Goal: Information Seeking & Learning: Find specific fact

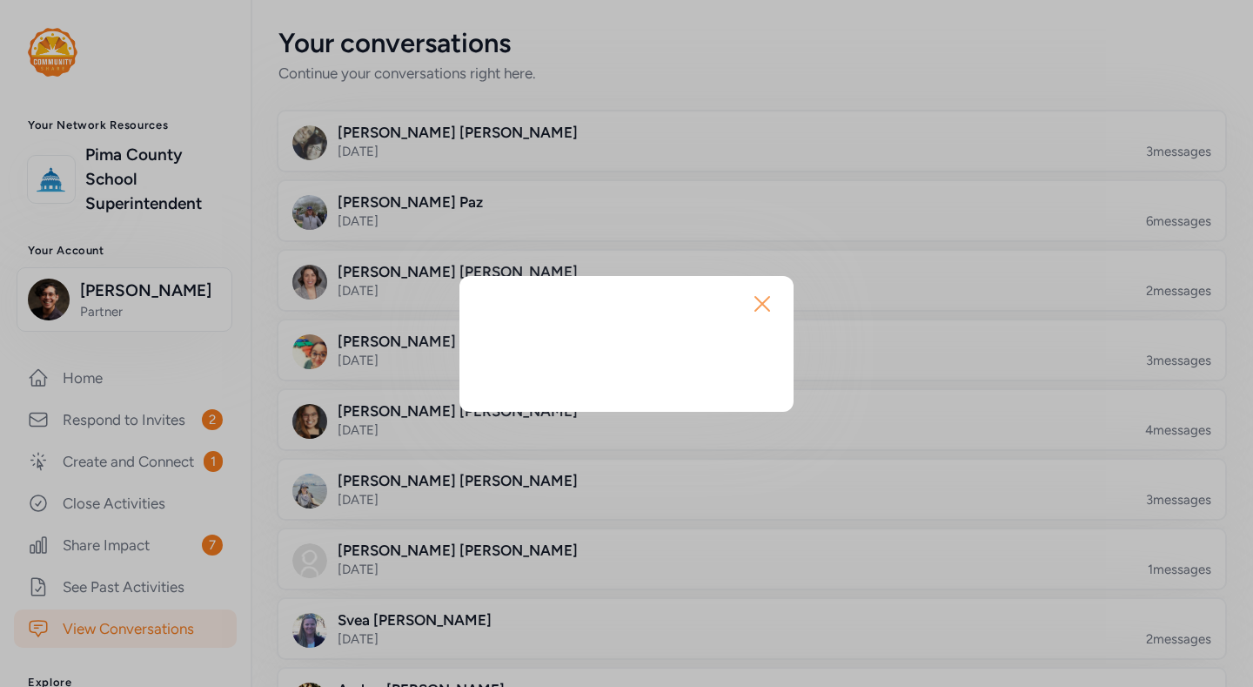
click at [776, 303] on icon "button" at bounding box center [762, 304] width 28 height 28
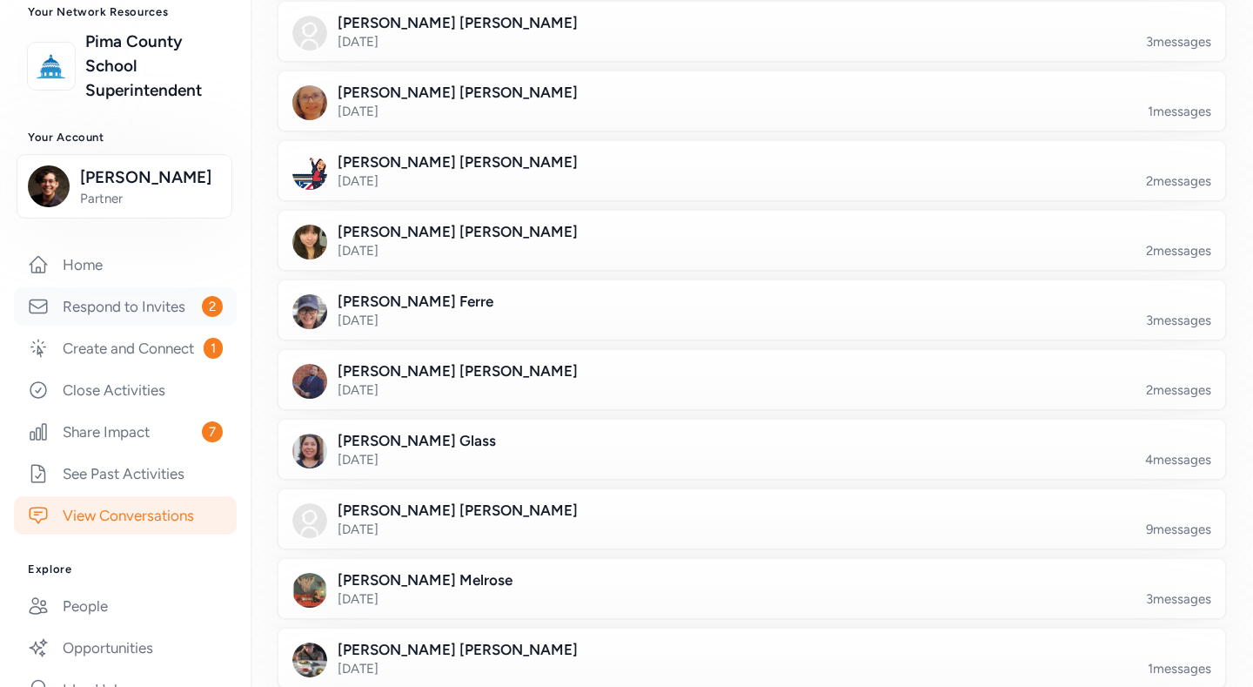
scroll to position [112, 0]
click at [137, 326] on link "Respond to Invites 2" at bounding box center [125, 307] width 223 height 38
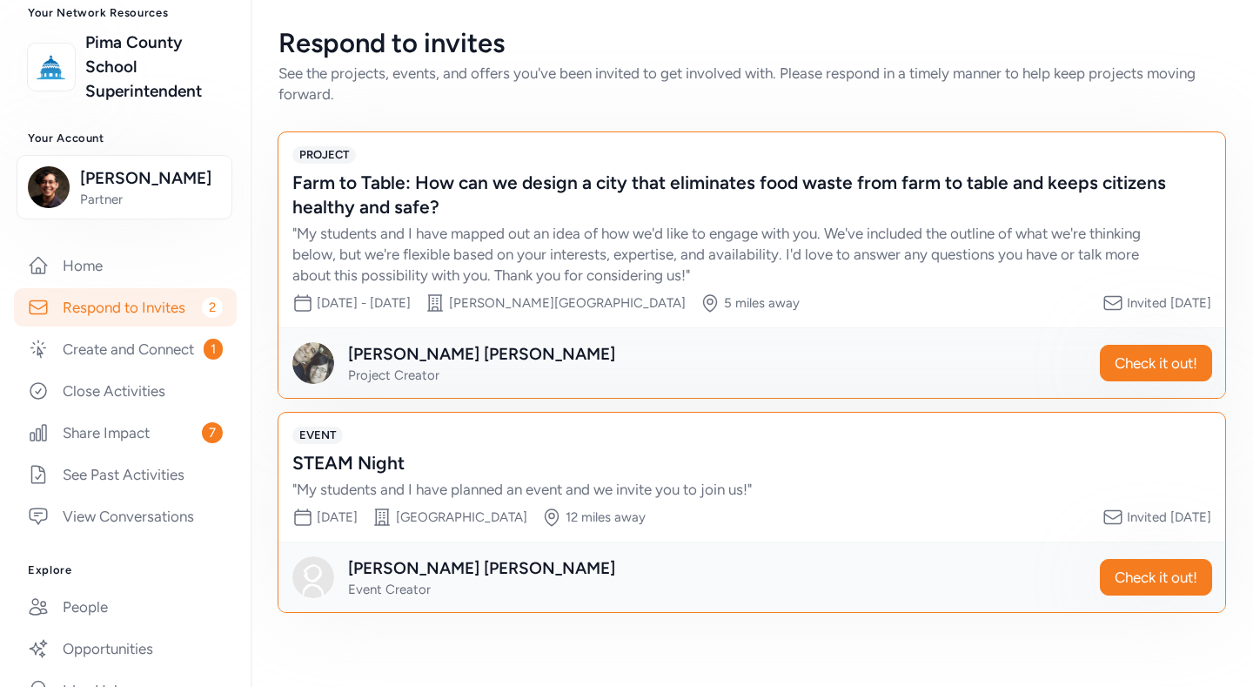
scroll to position [56, 0]
click at [1117, 353] on span "Check it out!" at bounding box center [1156, 362] width 83 height 21
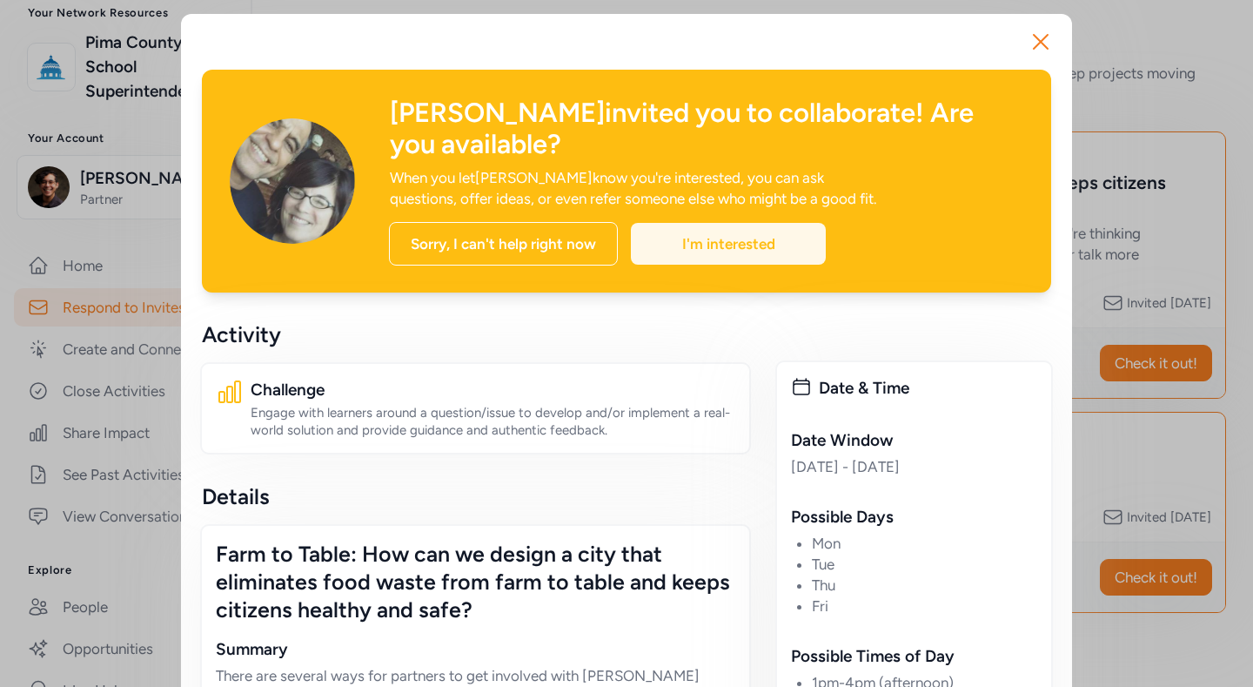
click at [809, 265] on div "I'm interested" at bounding box center [728, 244] width 195 height 42
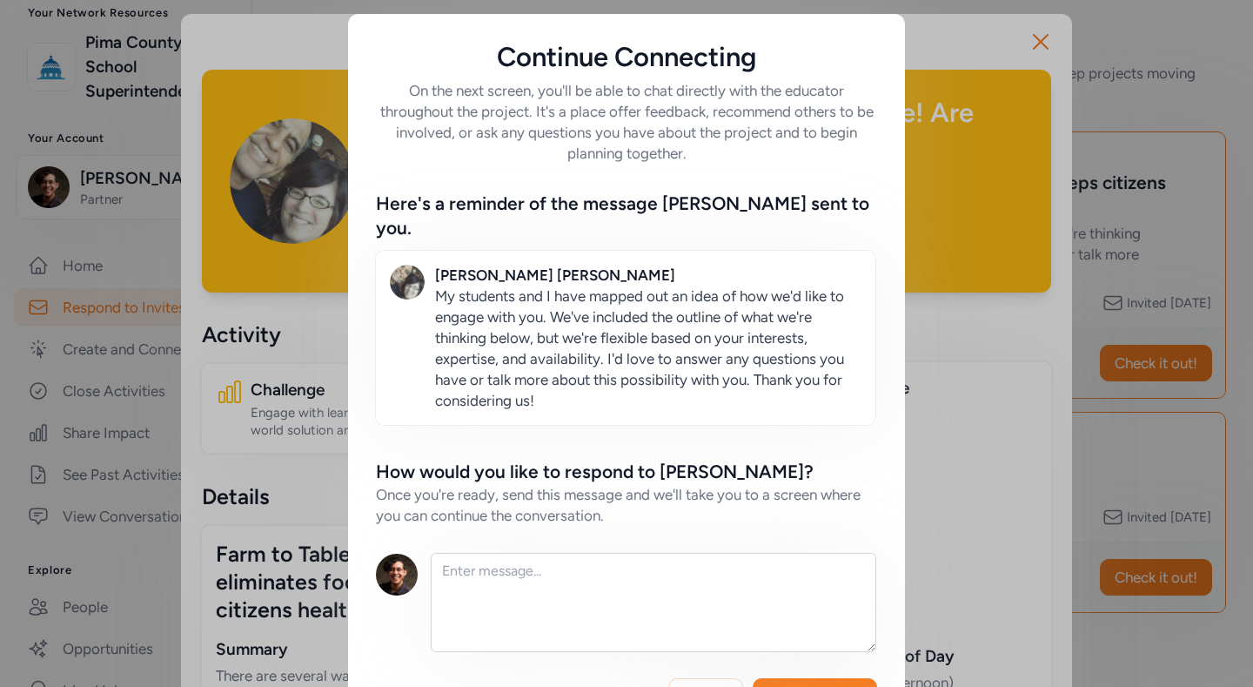
click at [259, 299] on div "Continue Connecting On the next screen, you'll be able to chat directly with th…" at bounding box center [626, 377] width 1253 height 755
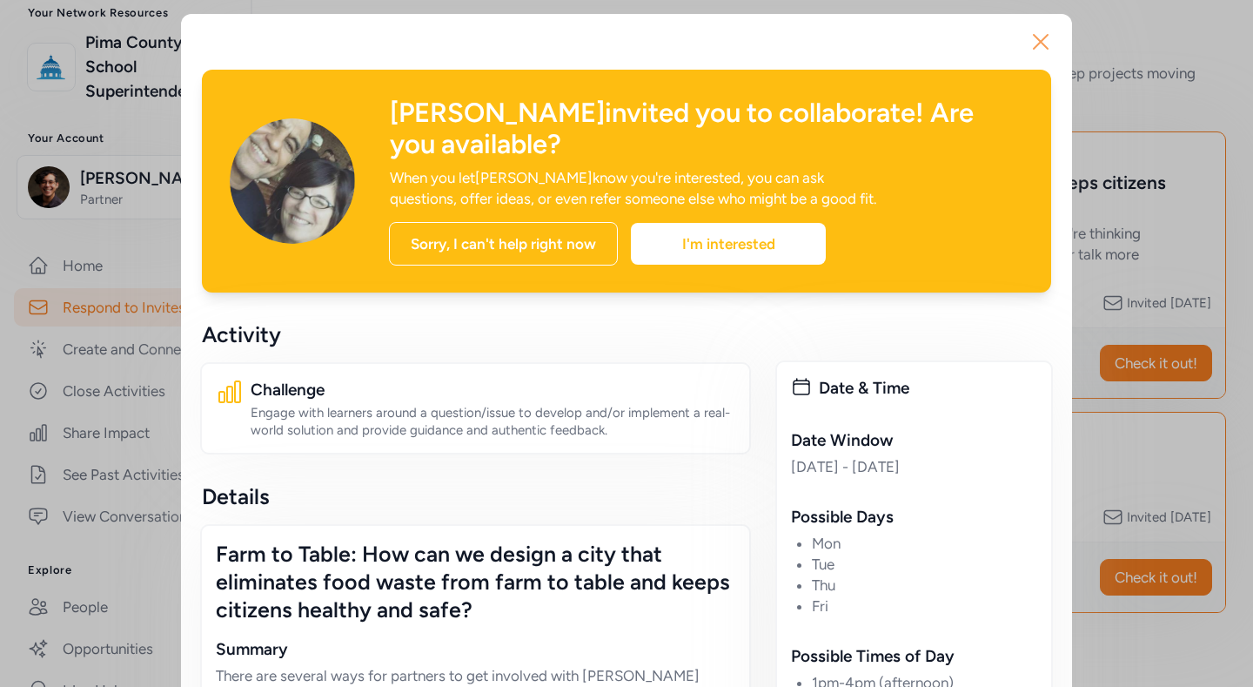
click at [1027, 47] on icon "button" at bounding box center [1041, 42] width 28 height 28
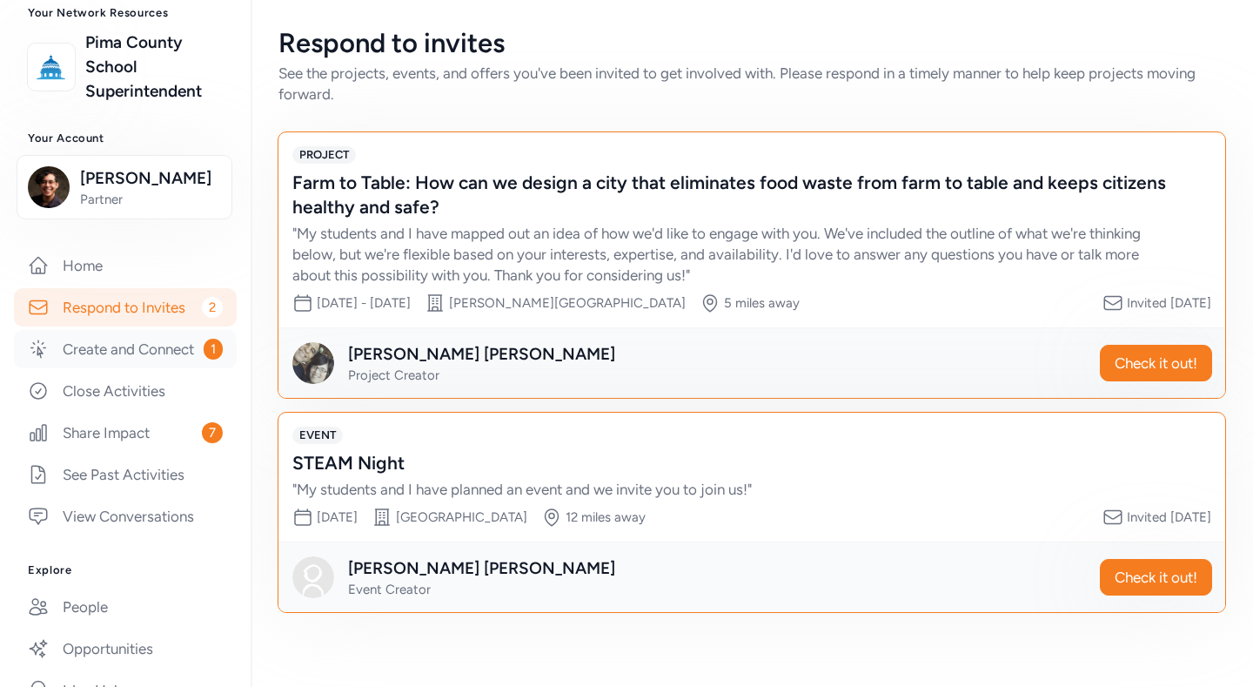
click at [198, 368] on link "Create and Connect 1" at bounding box center [125, 349] width 223 height 38
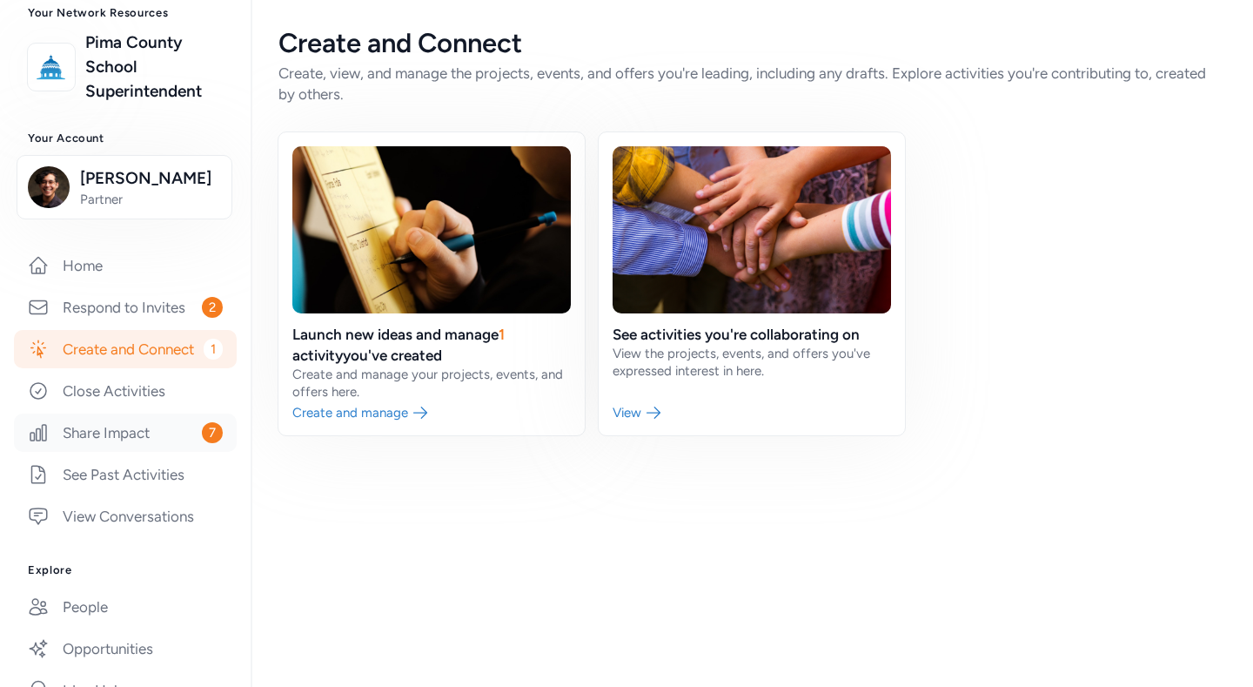
click at [177, 452] on link "Share Impact 7" at bounding box center [125, 432] width 223 height 38
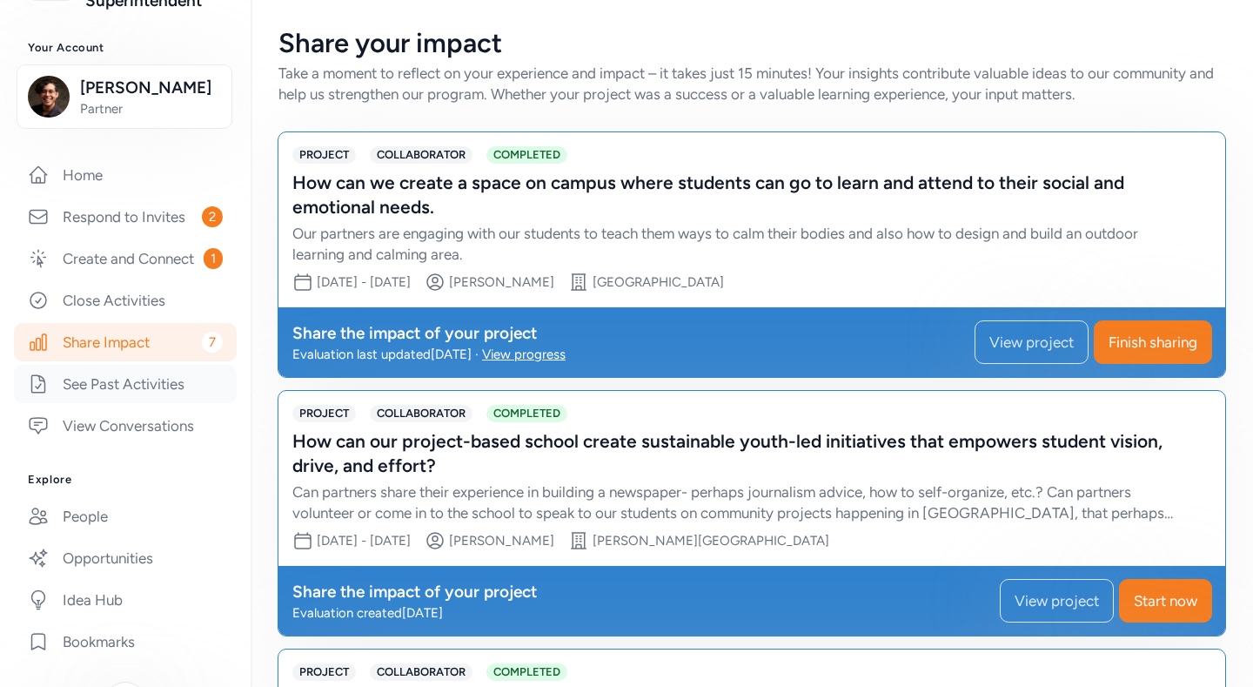
scroll to position [204, 0]
click at [157, 402] on link "See Past Activities" at bounding box center [125, 383] width 223 height 38
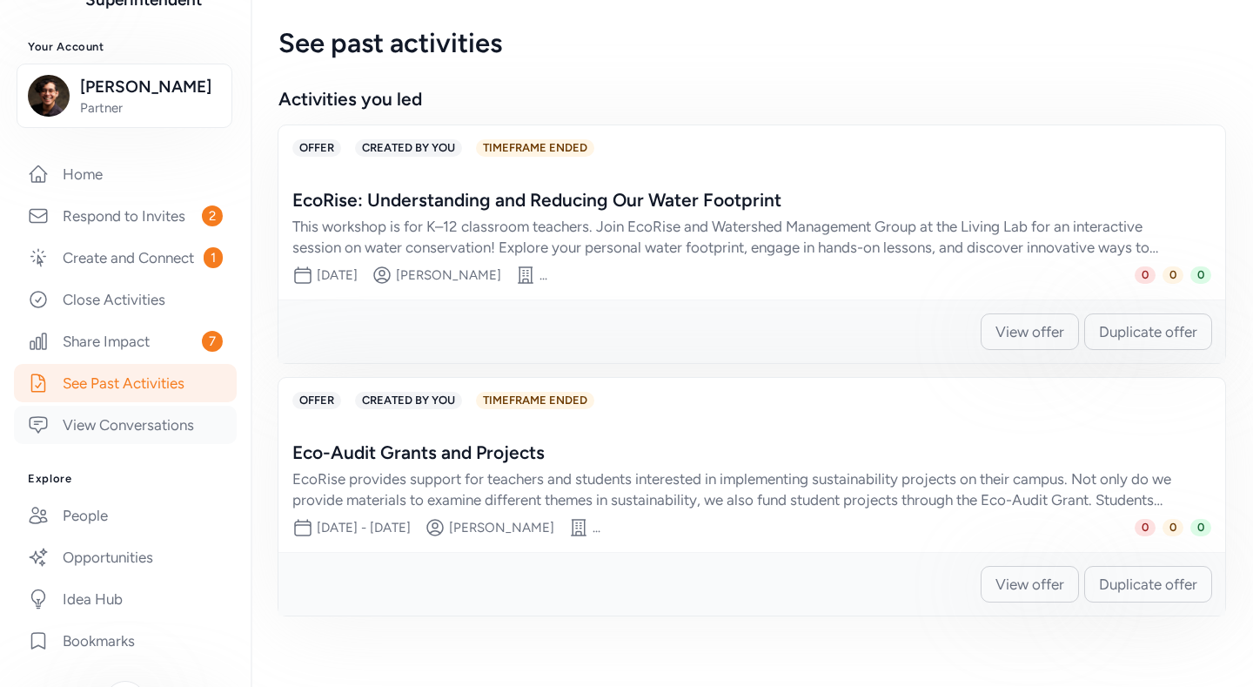
click at [142, 444] on link "View Conversations" at bounding box center [125, 425] width 223 height 38
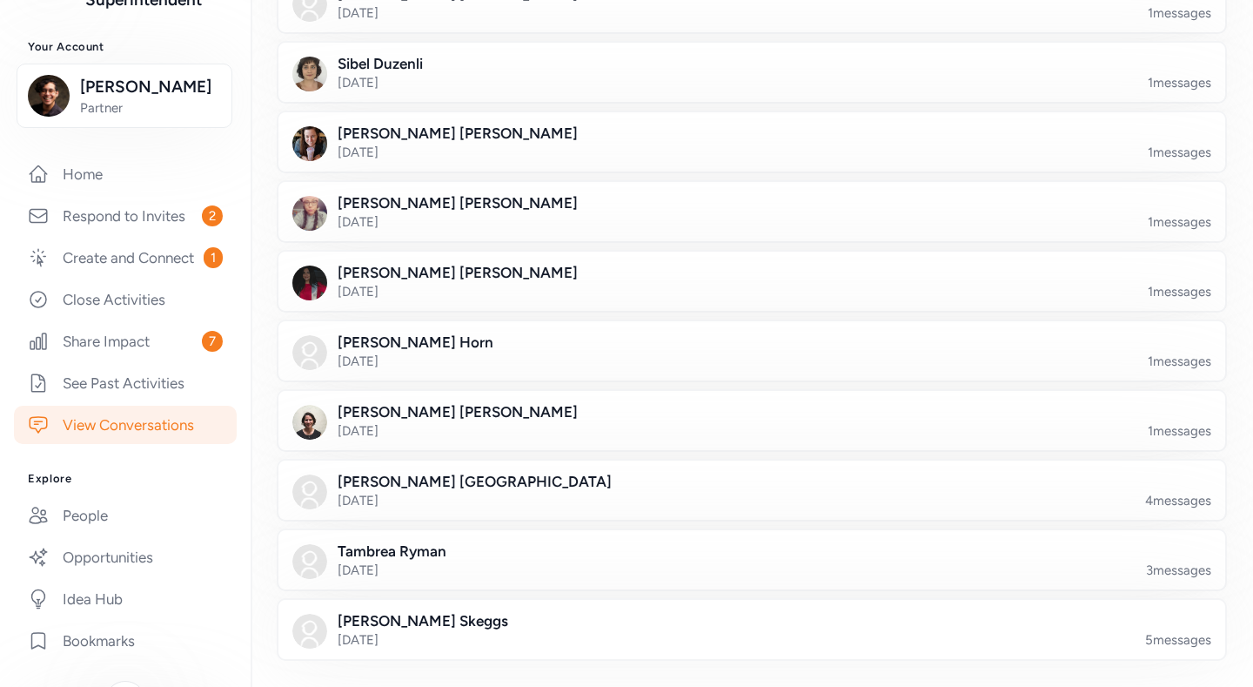
scroll to position [8852, 0]
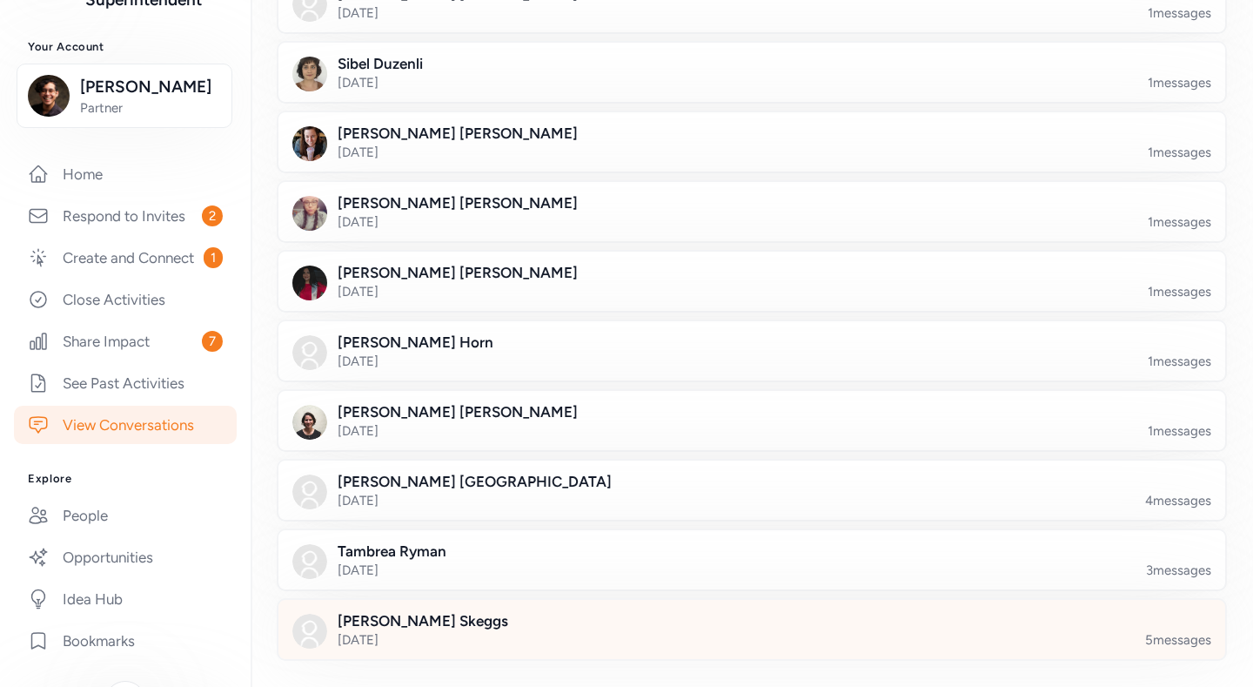
click at [454, 610] on div at bounding box center [765, 639] width 947 height 59
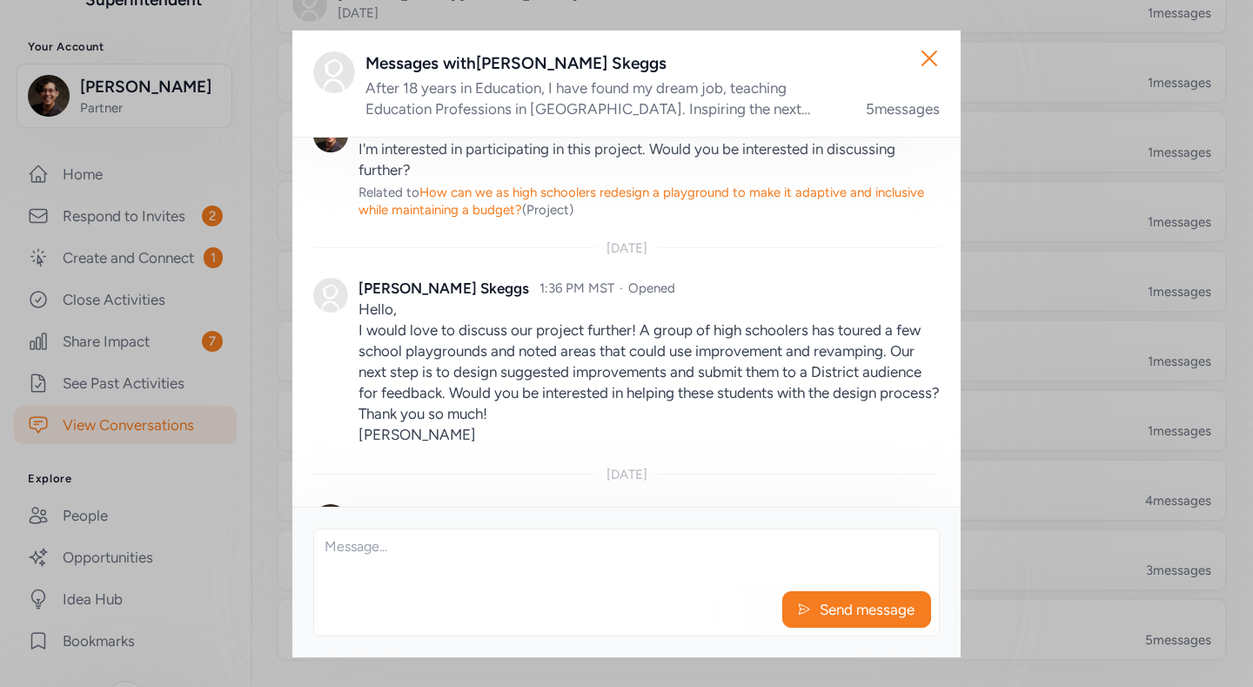
scroll to position [90, 0]
click at [344, 312] on img at bounding box center [330, 294] width 35 height 35
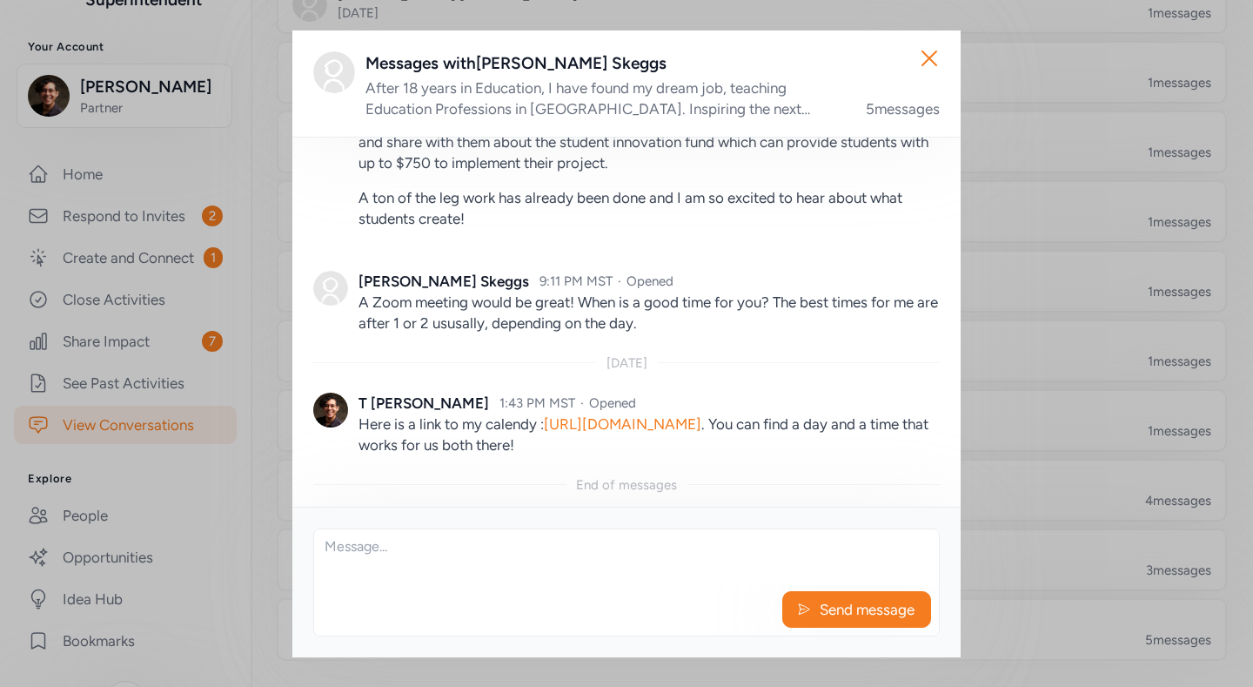
scroll to position [0, 0]
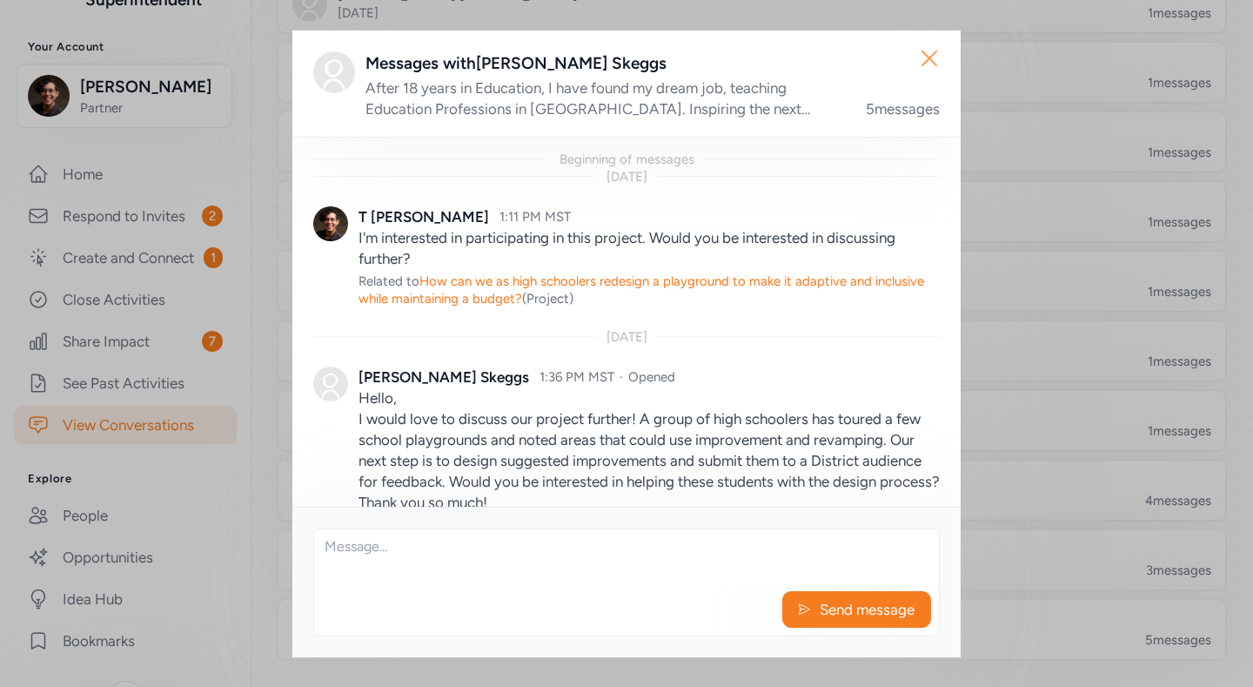
click at [922, 59] on icon "button" at bounding box center [929, 58] width 14 height 14
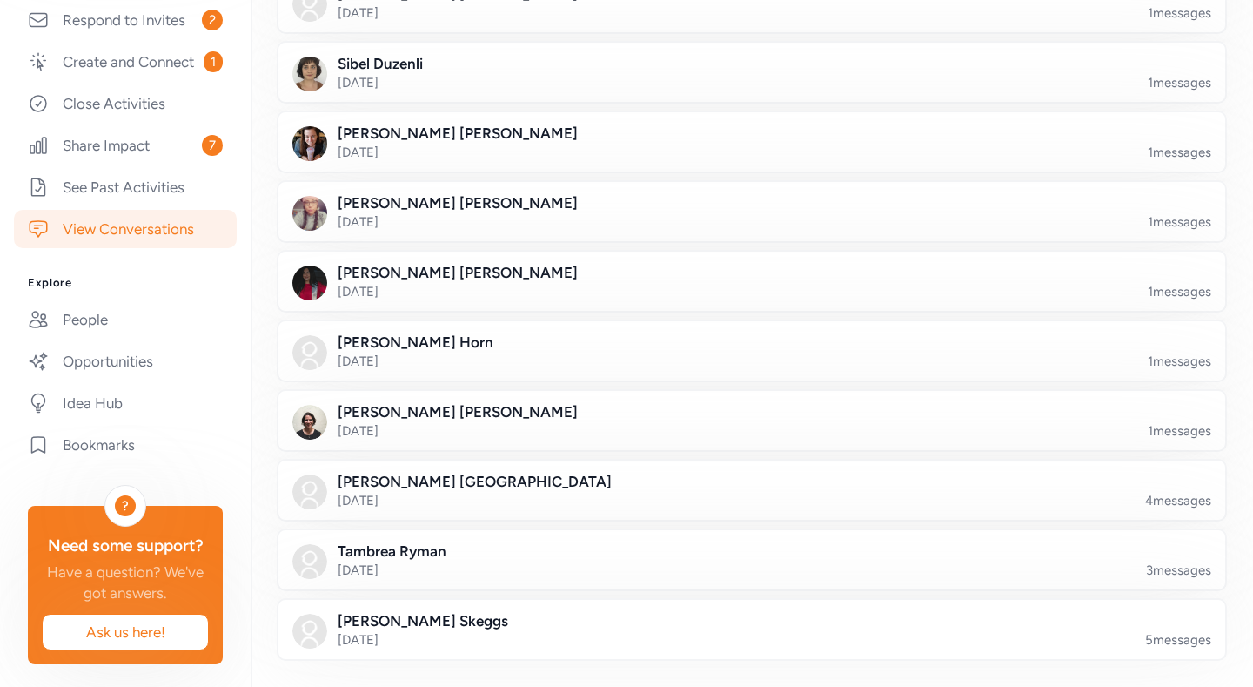
scroll to position [400, 0]
click at [142, 338] on link "People" at bounding box center [125, 318] width 223 height 38
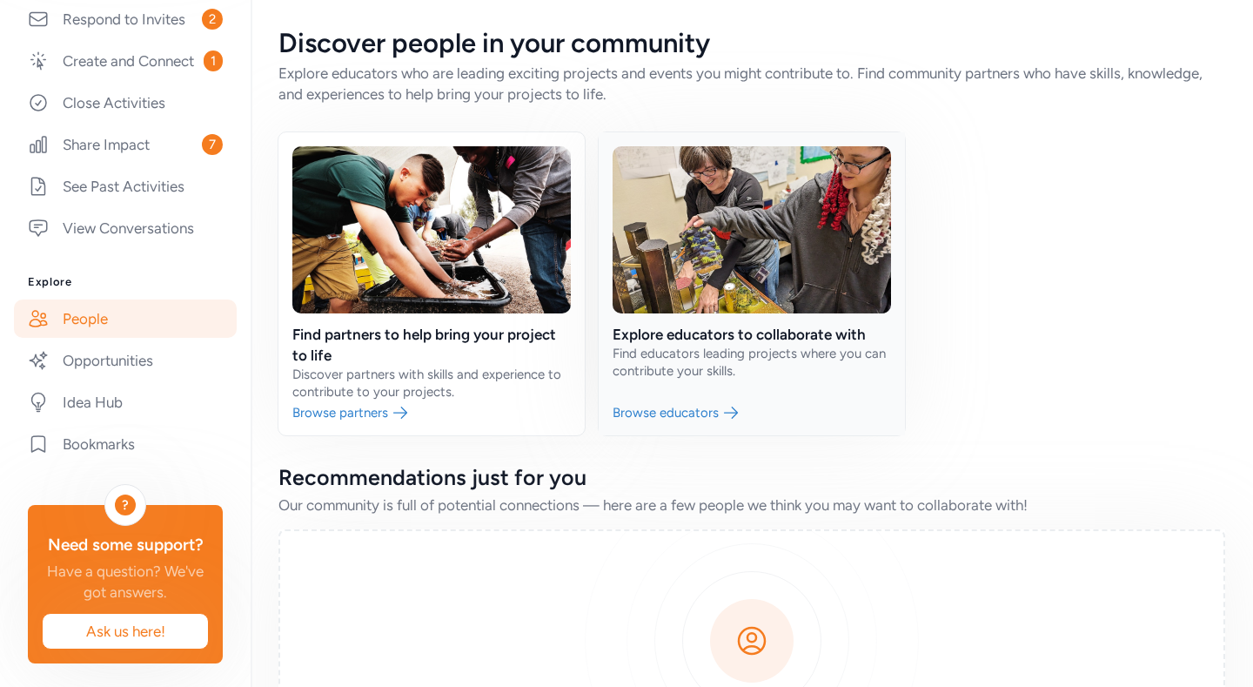
click at [763, 401] on link at bounding box center [752, 283] width 306 height 303
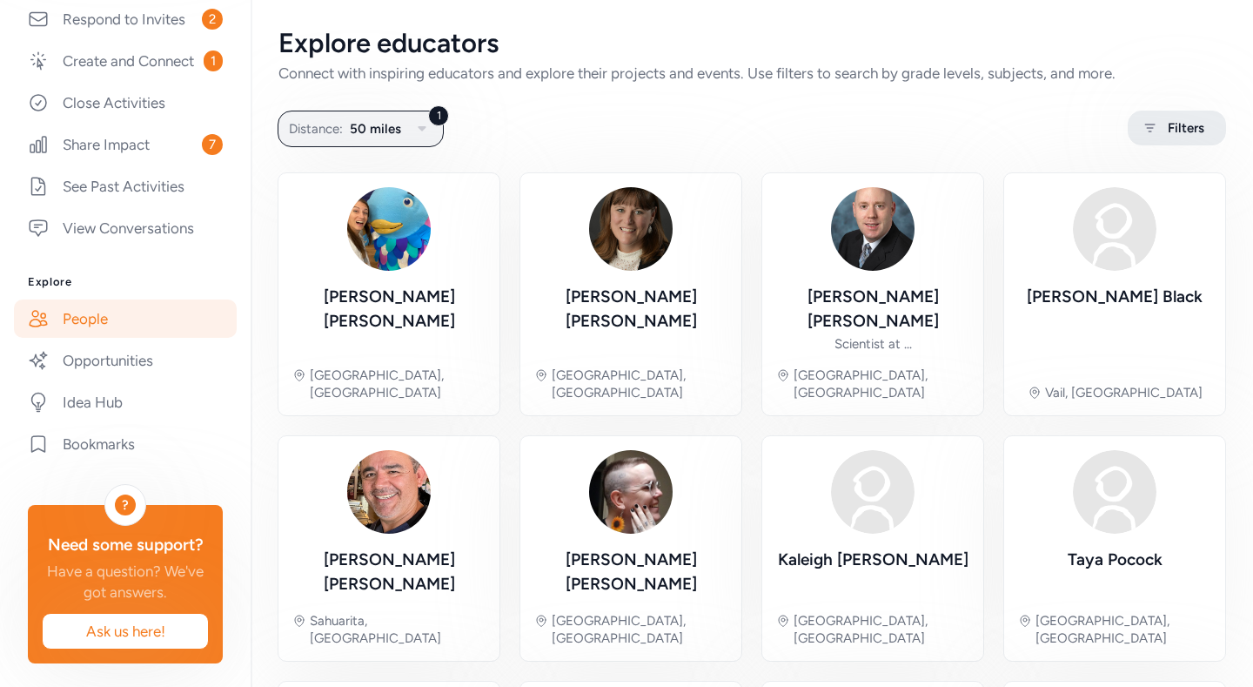
click at [1168, 137] on span "Filters" at bounding box center [1186, 127] width 37 height 21
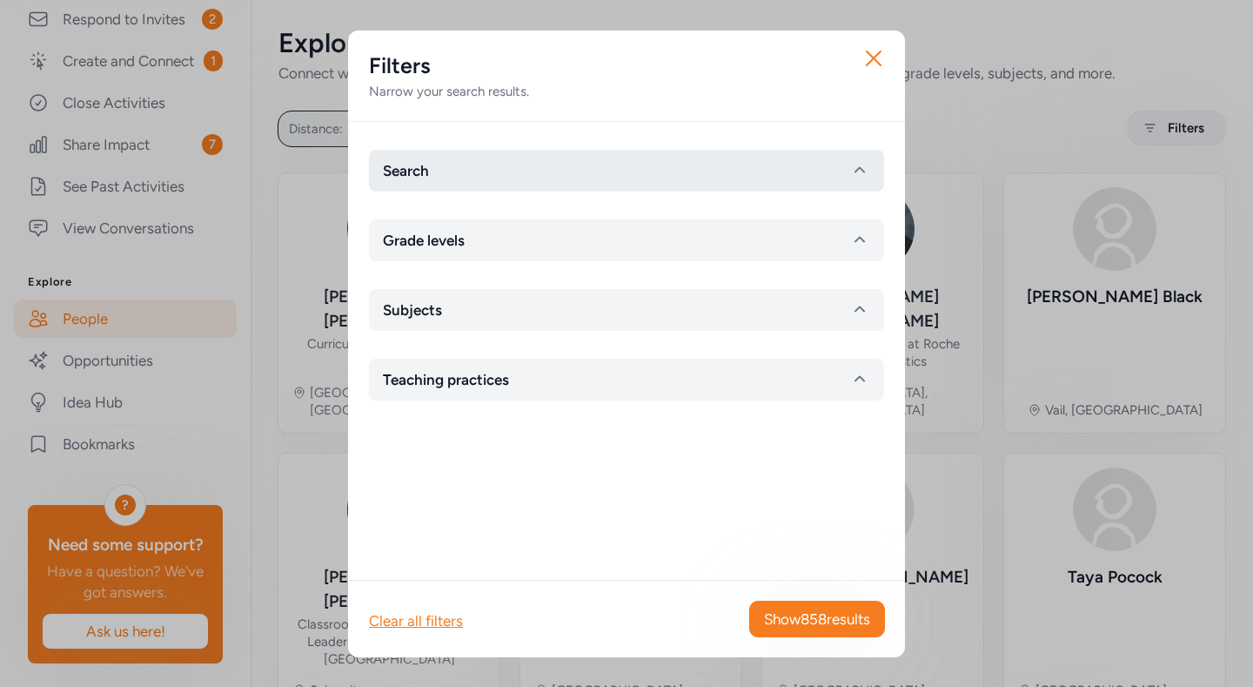
click at [540, 191] on button "Search" at bounding box center [626, 171] width 515 height 42
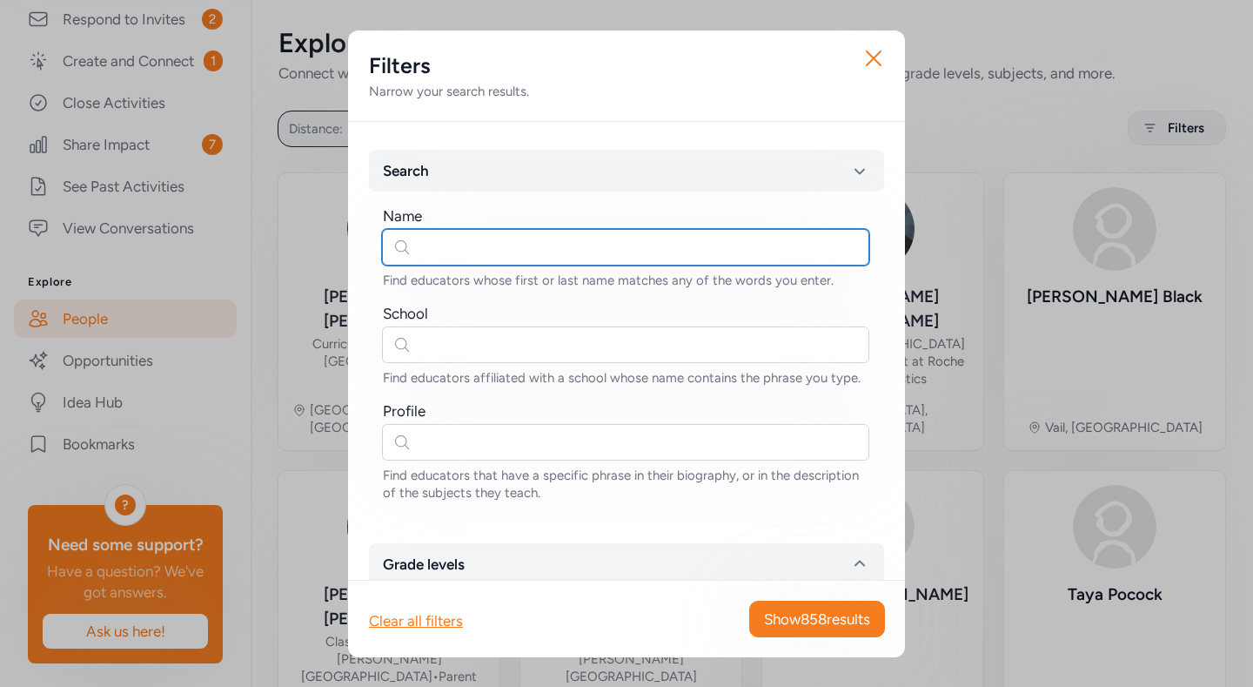
click at [488, 265] on input "text" at bounding box center [625, 247] width 487 height 37
type input "Skeggs"
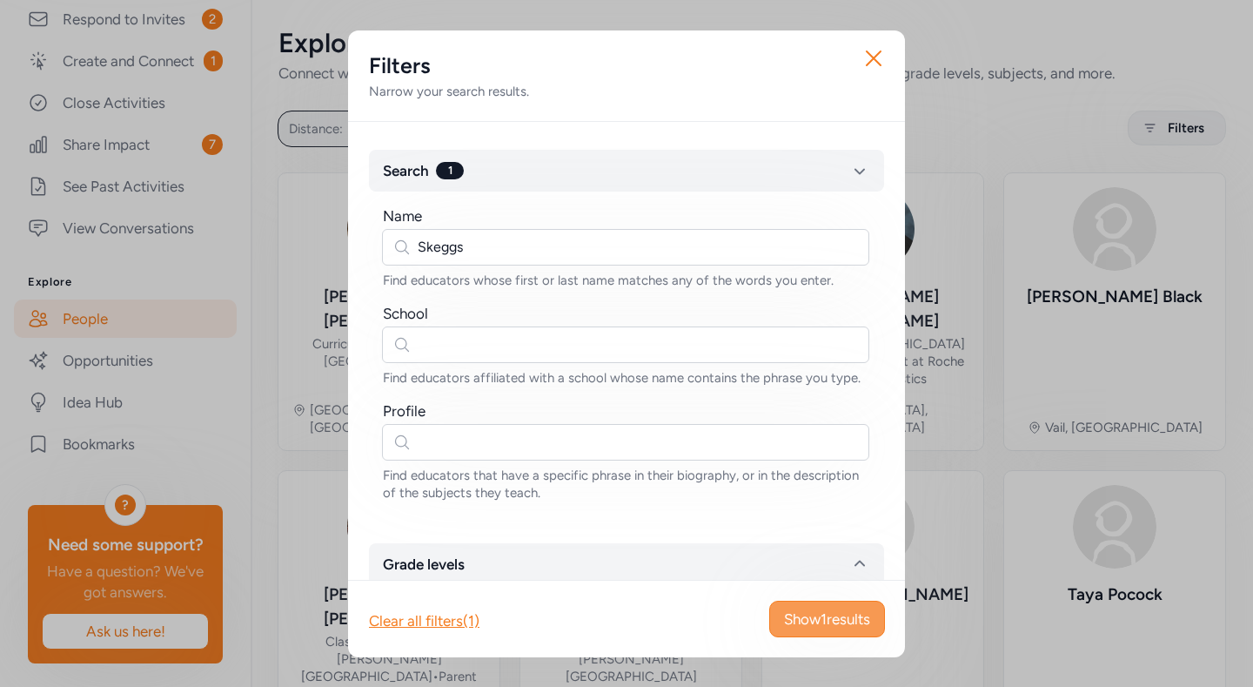
click at [801, 618] on span "Show 1 results" at bounding box center [827, 618] width 86 height 21
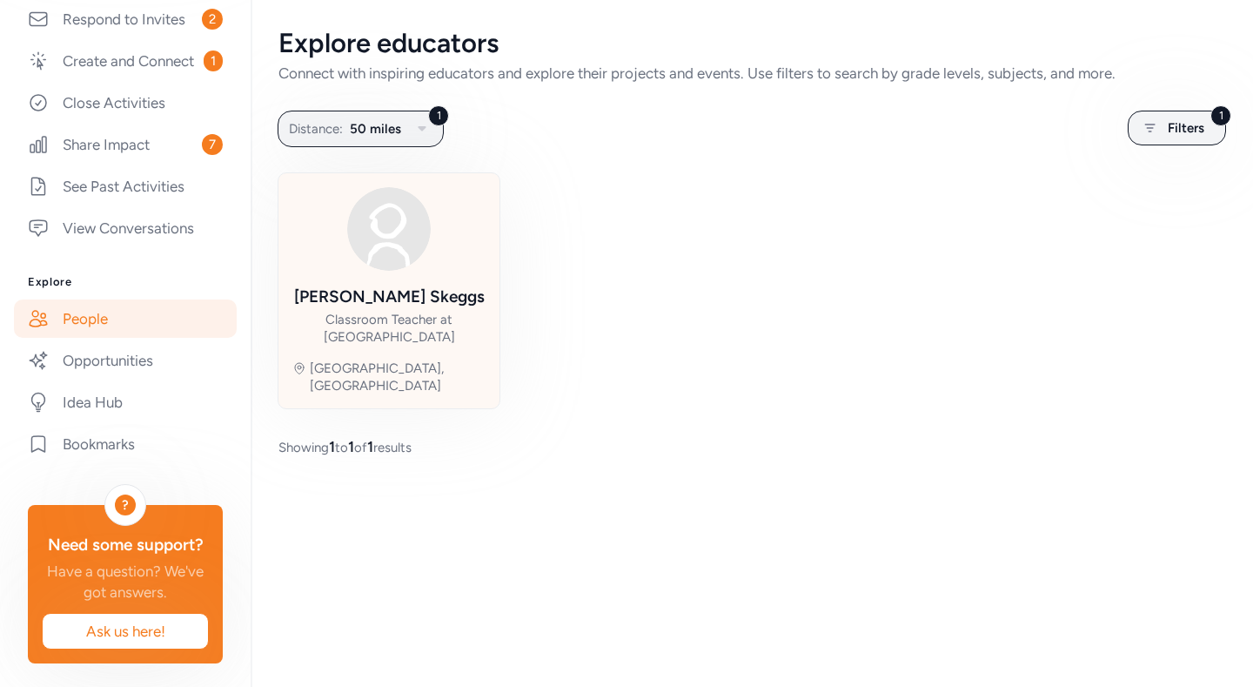
click at [464, 329] on div "[PERSON_NAME] Classroom Teacher at [GEOGRAPHIC_DATA] [GEOGRAPHIC_DATA], [GEOGRA…" at bounding box center [388, 290] width 193 height 207
